Goal: Go to known website: Go to known website

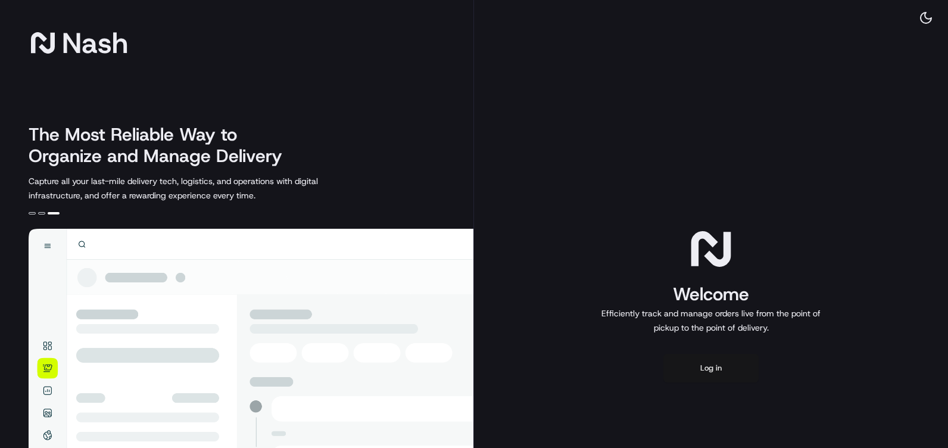
click at [727, 371] on button "Log in" at bounding box center [710, 368] width 95 height 29
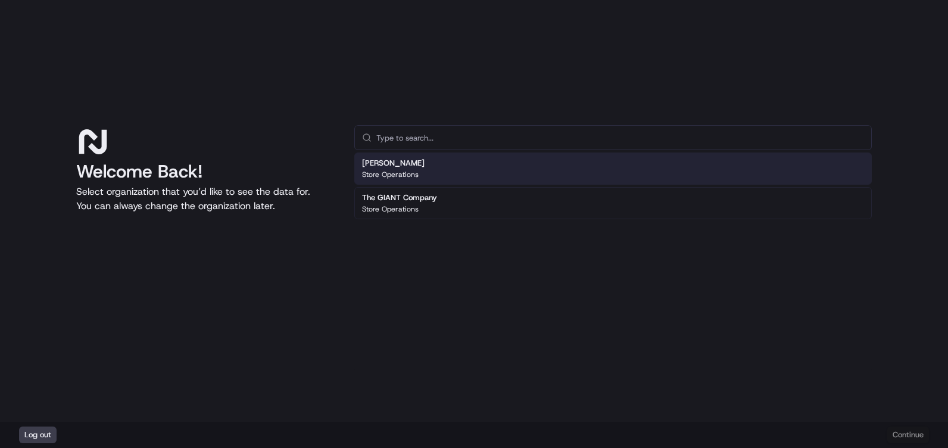
click at [555, 201] on div "The GIANT Company Store Operations" at bounding box center [612, 203] width 517 height 32
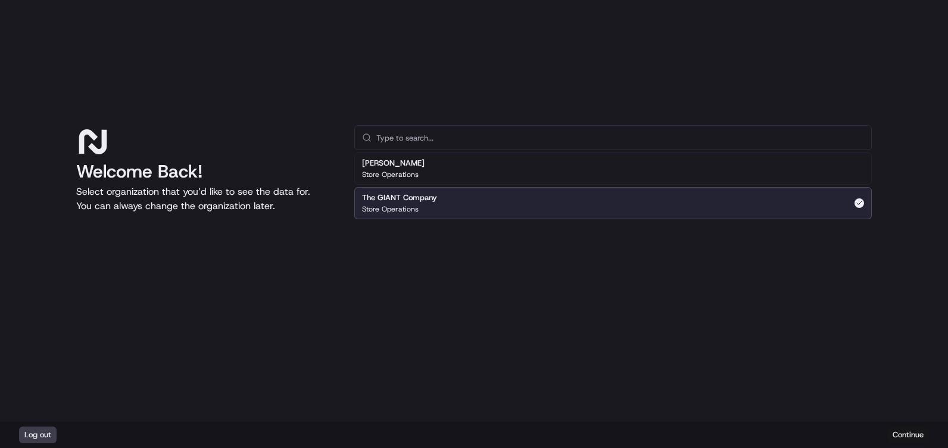
click at [902, 433] on button "Continue" at bounding box center [908, 434] width 42 height 17
